Goal: Information Seeking & Learning: Learn about a topic

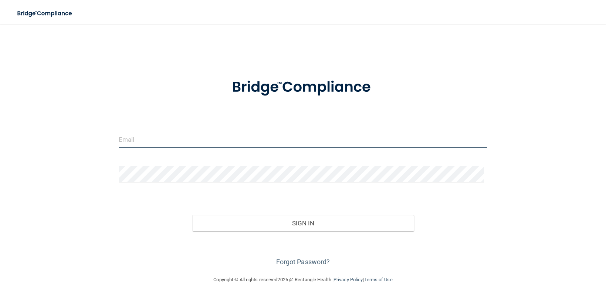
click at [176, 139] on input "email" at bounding box center [303, 139] width 369 height 17
type input "[EMAIL_ADDRESS][DOMAIN_NAME]"
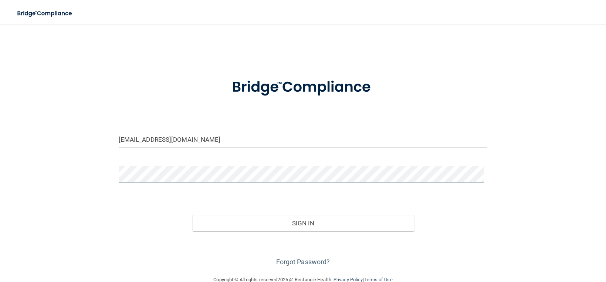
click at [192, 215] on button "Sign In" at bounding box center [303, 223] width 222 height 16
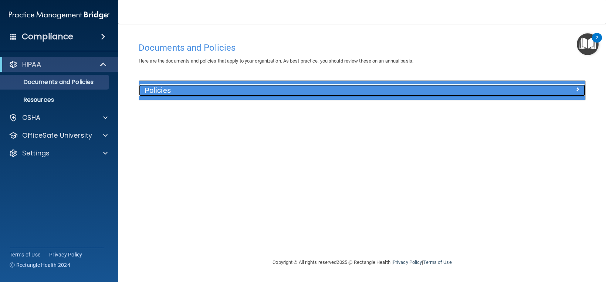
click at [164, 87] on h5 "Policies" at bounding box center [307, 90] width 324 height 8
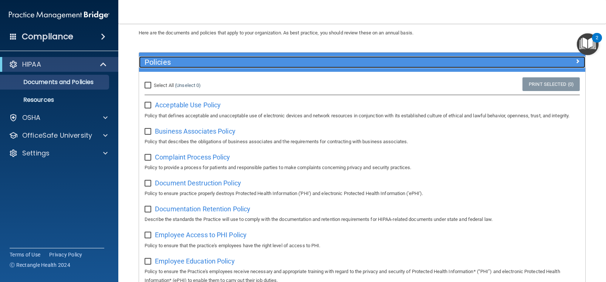
scroll to position [25, 0]
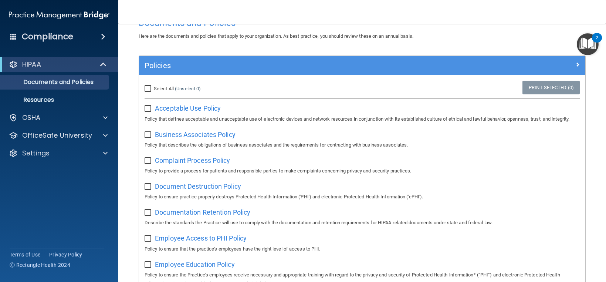
click at [150, 89] on input "Select All (Unselect 0) Unselect All" at bounding box center [149, 89] width 9 height 6
checkbox input "true"
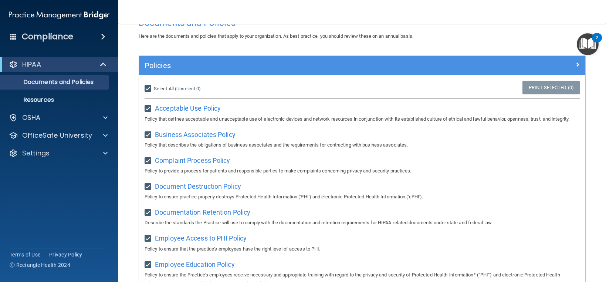
checkbox input "true"
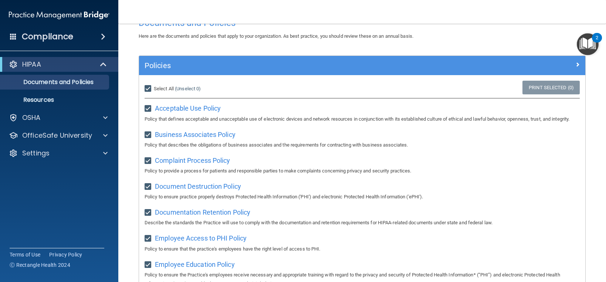
checkbox input "true"
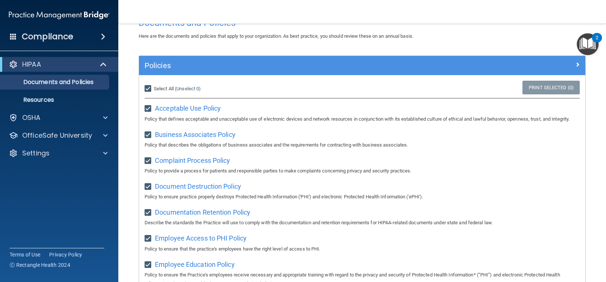
checkbox input "true"
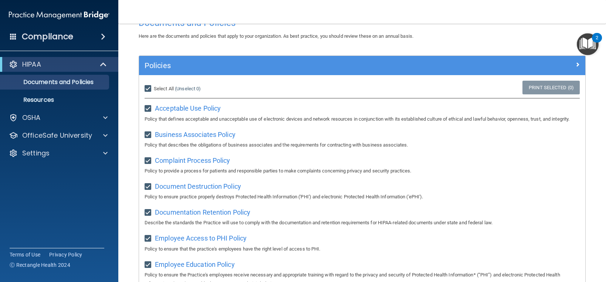
checkbox input "true"
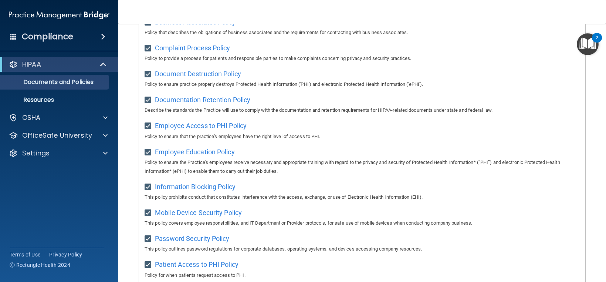
scroll to position [123, 0]
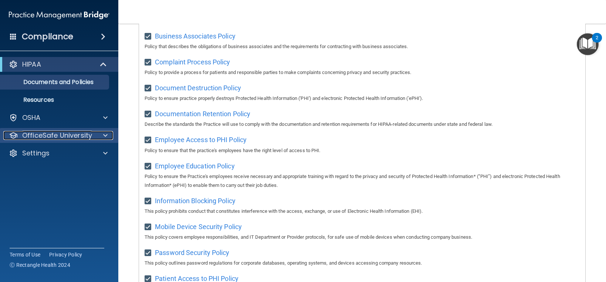
click at [46, 134] on p "OfficeSafe University" at bounding box center [57, 135] width 70 height 9
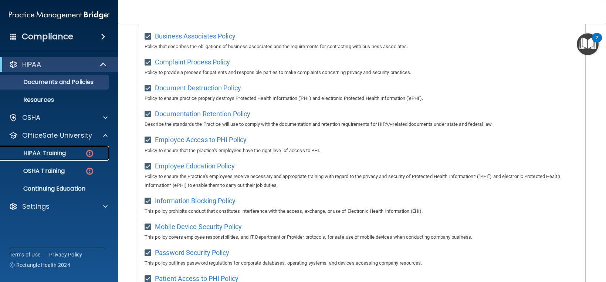
click at [48, 151] on p "HIPAA Training" at bounding box center [35, 152] width 61 height 7
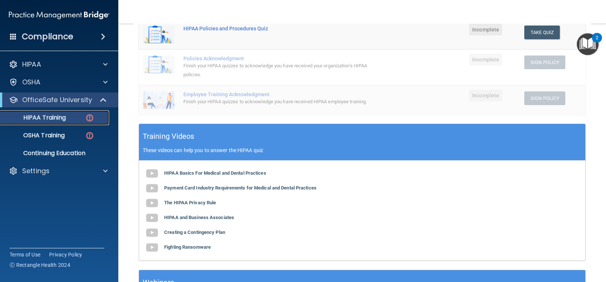
scroll to position [156, 0]
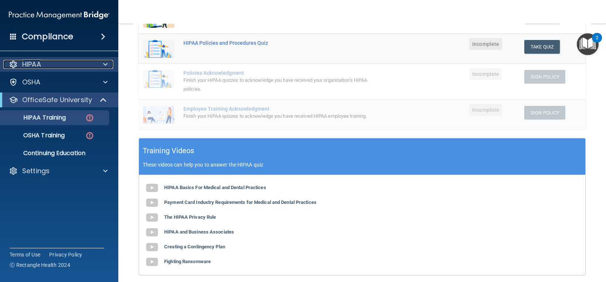
click at [41, 65] on p "HIPAA" at bounding box center [31, 64] width 19 height 9
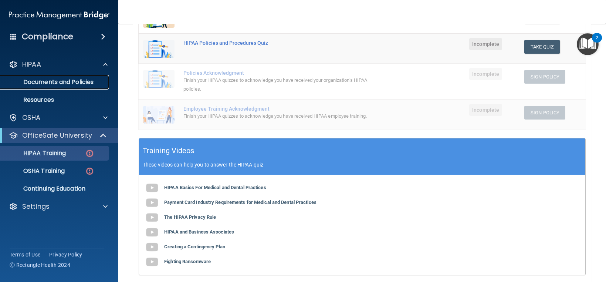
click at [51, 77] on link "Documents and Policies" at bounding box center [51, 82] width 117 height 15
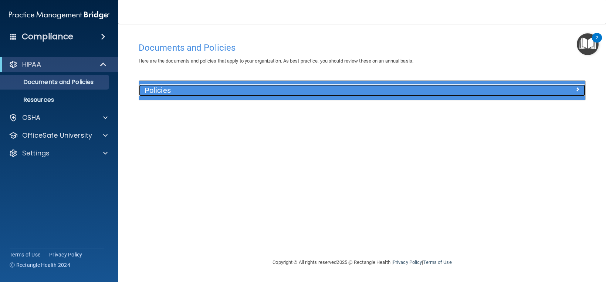
click at [347, 84] on div "Policies" at bounding box center [306, 90] width 335 height 12
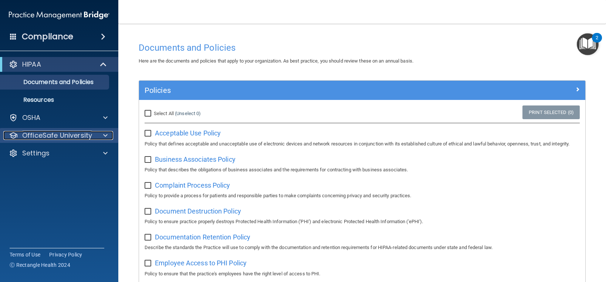
click at [74, 137] on p "OfficeSafe University" at bounding box center [57, 135] width 70 height 9
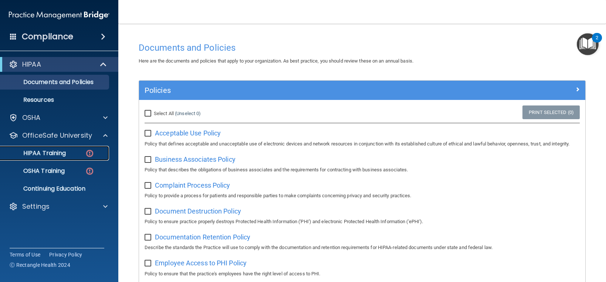
click at [68, 152] on div "HIPAA Training" at bounding box center [55, 152] width 101 height 7
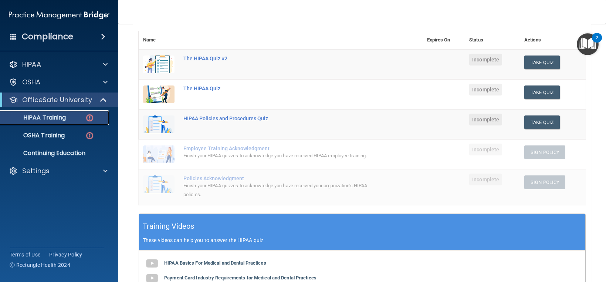
scroll to position [136, 0]
